Goal: Communication & Community: Ask a question

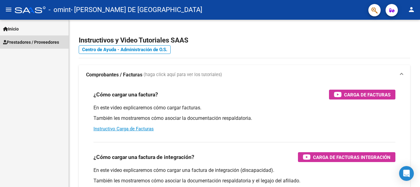
click at [39, 38] on link "Prestadores / Proveedores" at bounding box center [34, 41] width 69 height 13
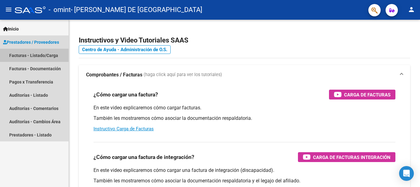
click at [47, 54] on link "Facturas - Listado/Carga" at bounding box center [34, 55] width 69 height 13
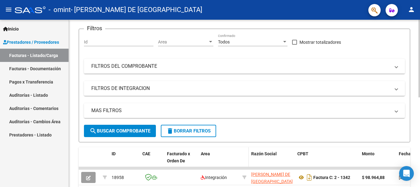
scroll to position [37, 0]
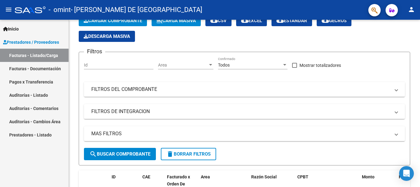
click at [107, 18] on mat-toolbar "menu - omint - [PERSON_NAME] DE LOS ANGELES person" at bounding box center [210, 10] width 420 height 20
click at [108, 21] on span "Cargar Comprobante" at bounding box center [113, 21] width 58 height 6
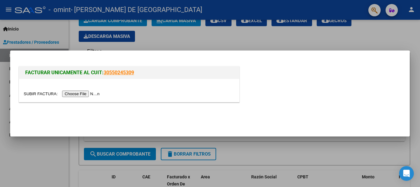
click at [90, 94] on input "file" at bounding box center [63, 93] width 78 height 6
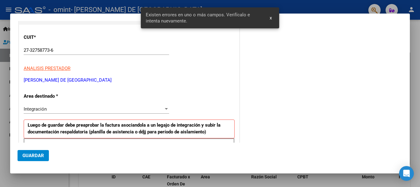
scroll to position [119, 0]
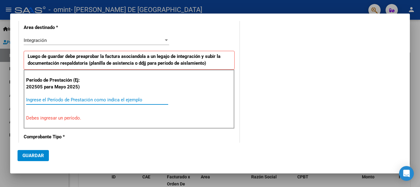
click at [100, 101] on input "Ingrese el Período de Prestación como indica el ejemplo" at bounding box center [97, 100] width 142 height 6
click at [26, 98] on input "09" at bounding box center [97, 100] width 142 height 6
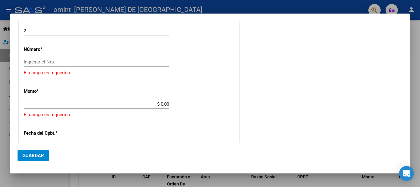
scroll to position [252, 0]
type input "202509"
click at [224, 101] on div "CUIT * 27-32758773-6 Ingresar CUIT ANALISIS PRESTADOR [PERSON_NAME] DE [GEOGRAP…" at bounding box center [129, 68] width 220 height 488
click at [134, 65] on input "Ingresar el Nro." at bounding box center [96, 63] width 145 height 6
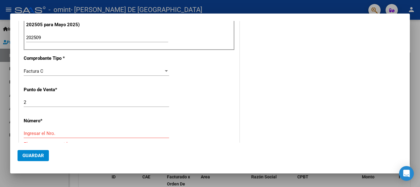
scroll to position [181, 0]
click at [123, 126] on div "CUIT * 27-32758773-6 Ingresar CUIT ANALISIS PRESTADOR [PERSON_NAME] DE [GEOGRAP…" at bounding box center [129, 138] width 220 height 488
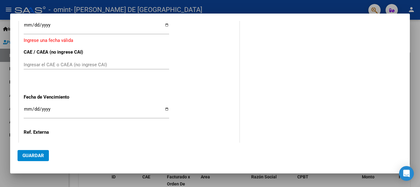
scroll to position [374, 0]
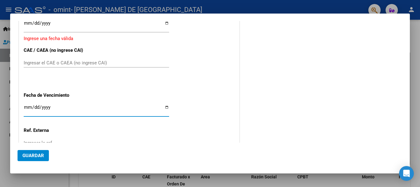
click at [108, 104] on input "Ingresar la fecha" at bounding box center [96, 109] width 145 height 10
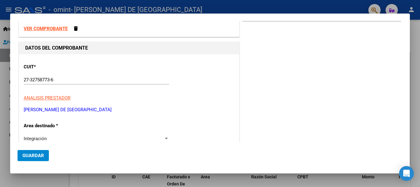
scroll to position [0, 0]
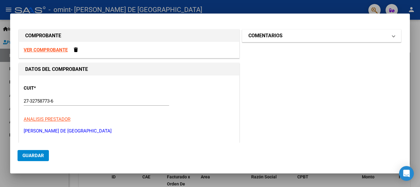
click at [293, 36] on mat-panel-title "COMENTARIOS" at bounding box center [317, 35] width 139 height 7
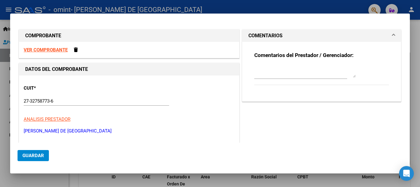
click at [201, 95] on div "CUIT * 27-32758773-6 Ingresar CUIT ANALISIS PRESTADOR [PERSON_NAME] DE LOS [PER…" at bounding box center [129, 107] width 211 height 54
click at [126, 108] on div "27-32758773-6 Ingresar CUIT" at bounding box center [96, 103] width 145 height 15
click at [115, 152] on mat-dialog-actions "Guardar" at bounding box center [210, 153] width 385 height 23
click at [416, 104] on div at bounding box center [210, 93] width 420 height 187
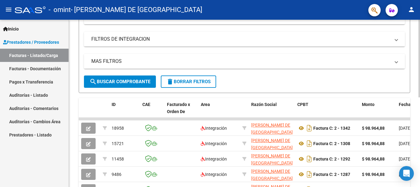
scroll to position [110, 0]
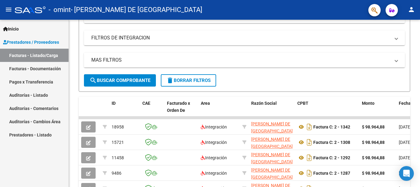
click at [36, 81] on link "Pagos x Transferencia" at bounding box center [34, 81] width 69 height 13
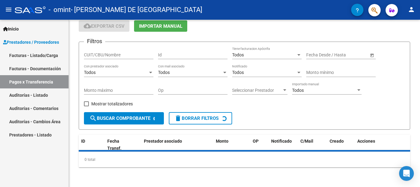
scroll to position [39, 0]
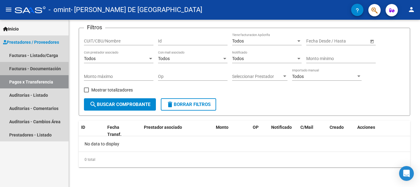
click at [41, 66] on link "Facturas - Documentación" at bounding box center [34, 68] width 69 height 13
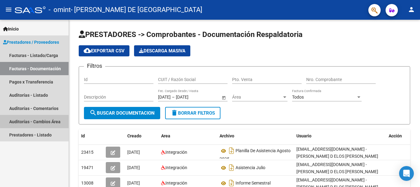
click at [53, 120] on link "Auditorías - Cambios Área" at bounding box center [34, 121] width 69 height 13
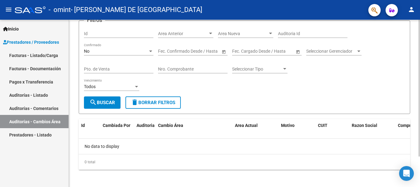
scroll to position [37, 0]
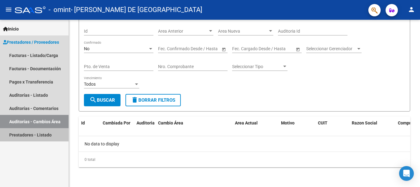
click at [57, 137] on link "Prestadores - Listado" at bounding box center [34, 134] width 69 height 13
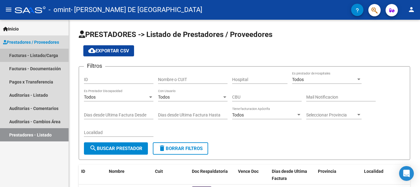
click at [49, 55] on link "Facturas - Listado/Carga" at bounding box center [34, 55] width 69 height 13
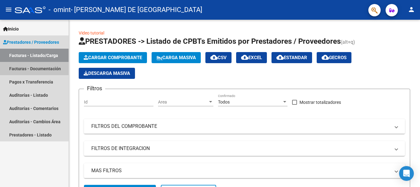
click at [56, 71] on link "Facturas - Documentación" at bounding box center [34, 68] width 69 height 13
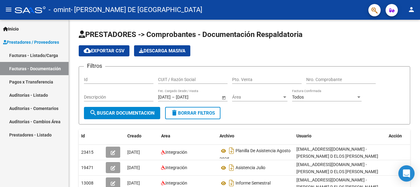
click at [408, 169] on div "Open Intercom Messenger" at bounding box center [406, 173] width 16 height 16
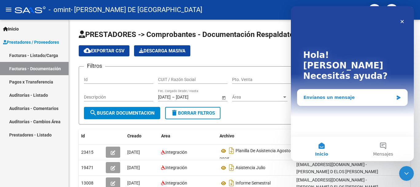
click at [360, 94] on div "Envíanos un mensaje" at bounding box center [348, 97] width 90 height 6
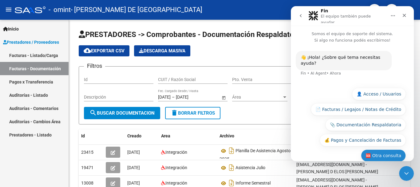
click at [370, 150] on button "🆘 Otra consulta" at bounding box center [383, 155] width 45 height 12
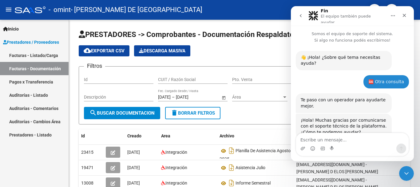
scroll to position [10, 0]
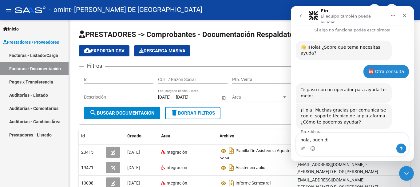
type textarea "hola, buen dia"
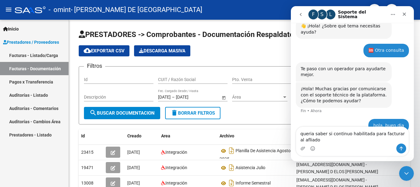
scroll to position [35, 0]
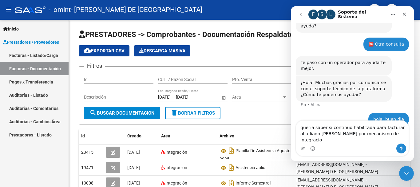
type textarea "queria saber si continuo habilitada para facturar al afliado [PERSON_NAME] por …"
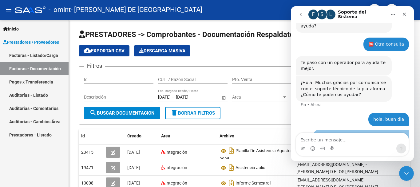
scroll to position [55, 0]
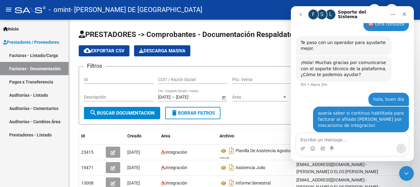
click at [346, 145] on div "Intercom Messenger" at bounding box center [352, 148] width 112 height 10
click at [403, 167] on div "Cerrar Intercom Messenger" at bounding box center [405, 172] width 15 height 15
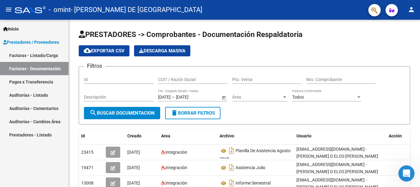
click at [407, 176] on icon "Abrir Intercom Messenger" at bounding box center [405, 172] width 10 height 10
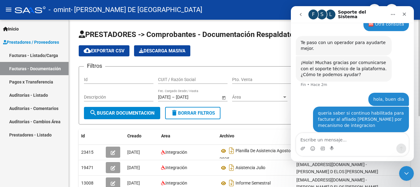
click at [286, 46] on div "cloud_download Exportar CSV Descarga Masiva" at bounding box center [244, 50] width 331 height 11
click at [266, 51] on div "cloud_download Exportar CSV Descarga Masiva" at bounding box center [244, 50] width 331 height 11
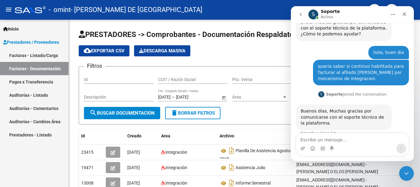
scroll to position [99, 0]
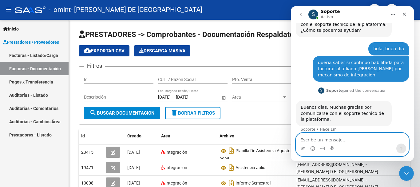
click at [339, 140] on textarea "Escribe un mensaje..." at bounding box center [352, 138] width 112 height 10
type textarea "HOLA"
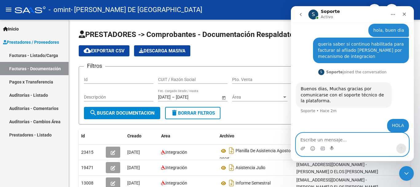
click at [309, 140] on textarea "Escribe un mensaje..." at bounding box center [352, 138] width 112 height 10
type textarea "D"
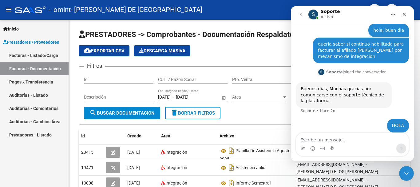
click at [314, 38] on div "queria saber si continuo habilitada para facturar al afliado [PERSON_NAME] por …" at bounding box center [361, 50] width 96 height 26
click at [364, 51] on div "queria saber si continuo habilitada para facturar al afliado [PERSON_NAME] por …" at bounding box center [361, 50] width 86 height 18
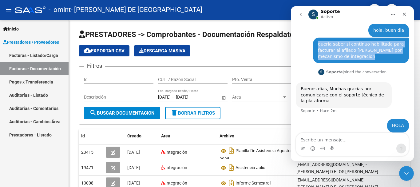
drag, startPoint x: 314, startPoint y: 40, endPoint x: 371, endPoint y: 53, distance: 57.9
click at [371, 53] on div "queria saber si continuo habilitada para facturar al afliado [PERSON_NAME] por …" at bounding box center [361, 50] width 96 height 26
copy div "queria saber si continuo habilitada para facturar al afliado [PERSON_NAME] por …"
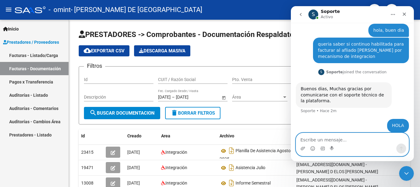
click at [333, 139] on textarea "Escribe un mensaje..." at bounding box center [352, 138] width 112 height 10
paste textarea "queria saber si continuo habilitada para facturar al afliado [PERSON_NAME] por …"
type textarea "queria saber si continuo habilitada para facturar al afliado [PERSON_NAME] por …"
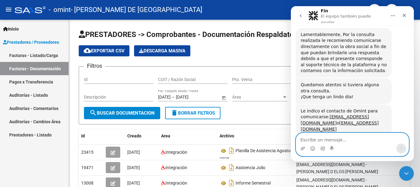
scroll to position [250, 0]
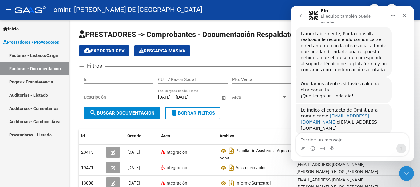
click at [348, 113] on link "[EMAIL_ADDRESS][DOMAIN_NAME]" at bounding box center [335, 118] width 68 height 11
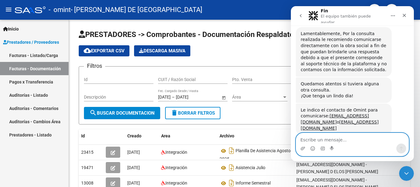
click at [327, 137] on textarea "Escribe un mensaje..." at bounding box center [352, 138] width 112 height 10
type textarea "ok, gracias"
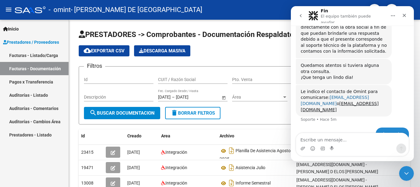
click at [364, 95] on link "[EMAIL_ADDRESS][DOMAIN_NAME]" at bounding box center [335, 100] width 68 height 11
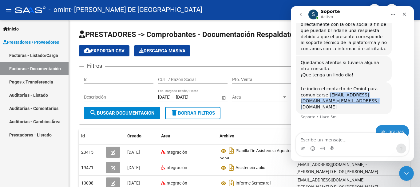
drag, startPoint x: 341, startPoint y: 95, endPoint x: 326, endPoint y: 89, distance: 16.7
click at [326, 89] on div "Le indico el contacto de Omint para comunicarse: [EMAIL_ADDRESS][DOMAIN_NAME] o…" at bounding box center [344, 98] width 86 height 24
copy div "[EMAIL_ADDRESS][DOMAIN_NAME] o [EMAIL_ADDRESS][DOMAIN_NAME]"
